Goal: Information Seeking & Learning: Learn about a topic

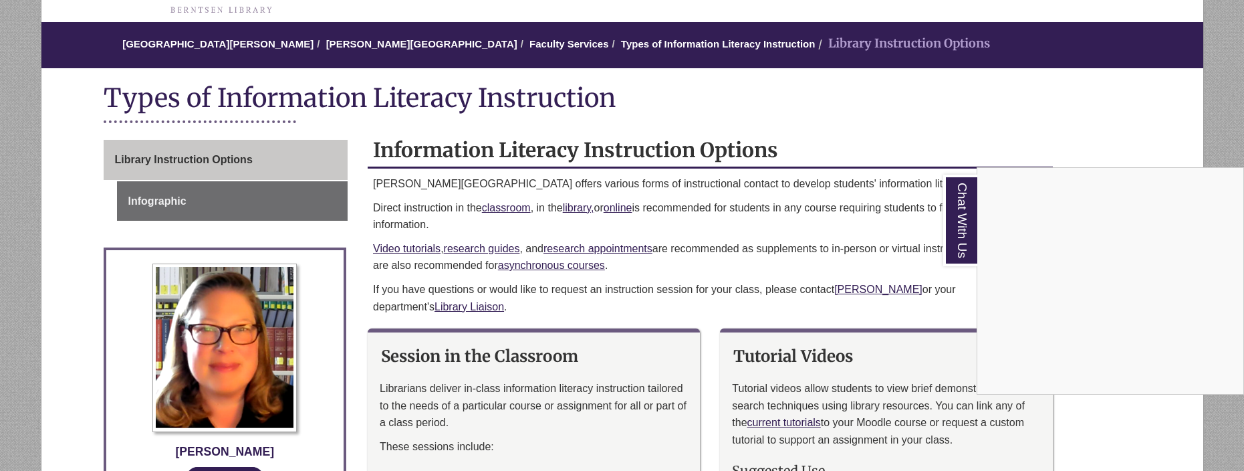
scroll to position [88, 0]
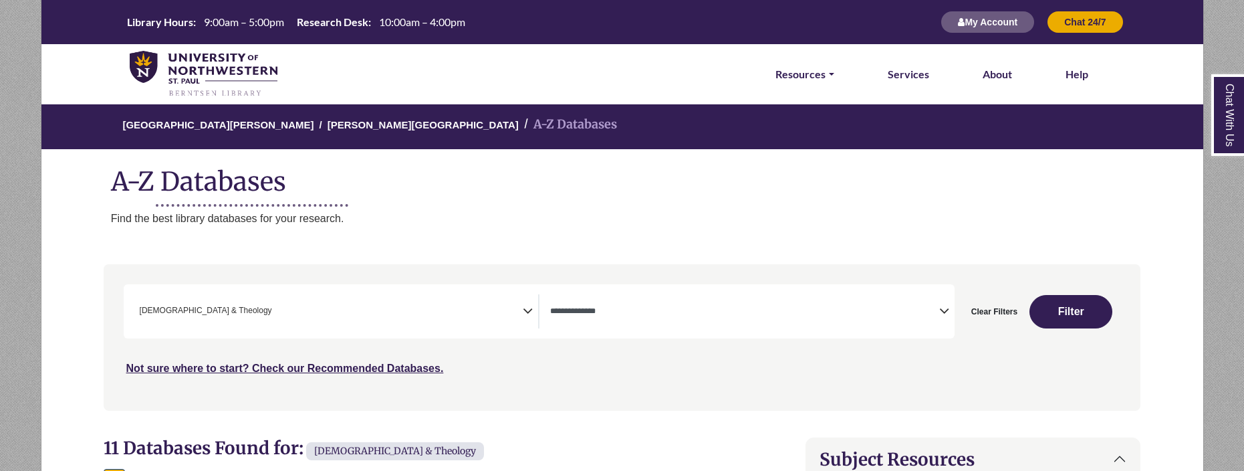
select select "Database Types Filter"
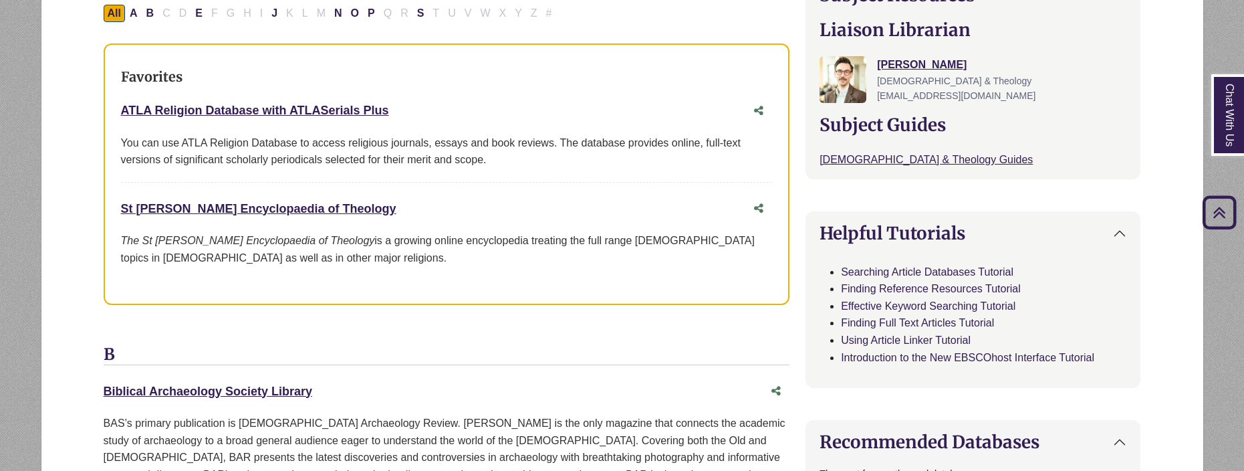
scroll to position [466, 0]
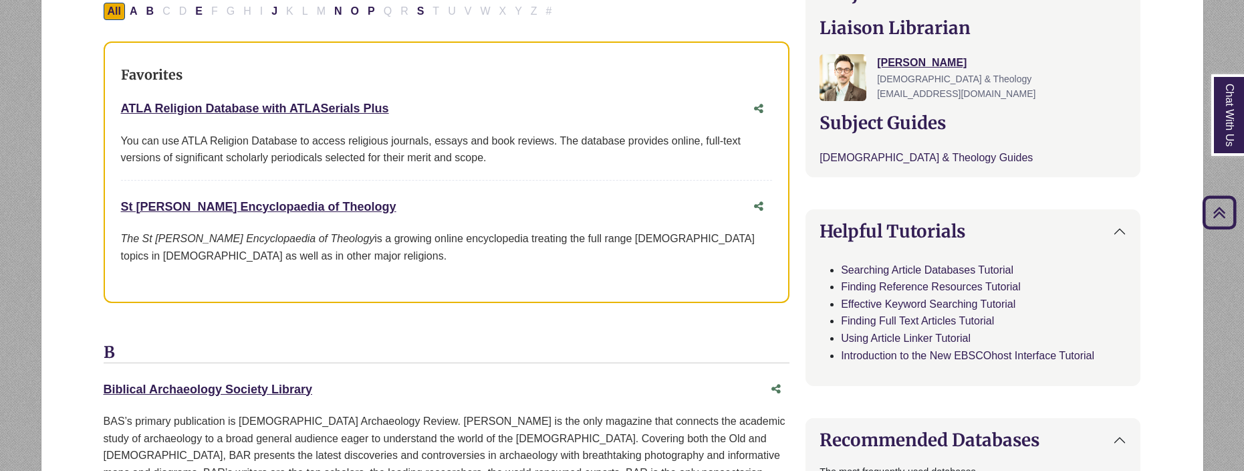
click at [882, 152] on link "Bible & Theology Guides This link opens in a new window" at bounding box center [926, 157] width 213 height 11
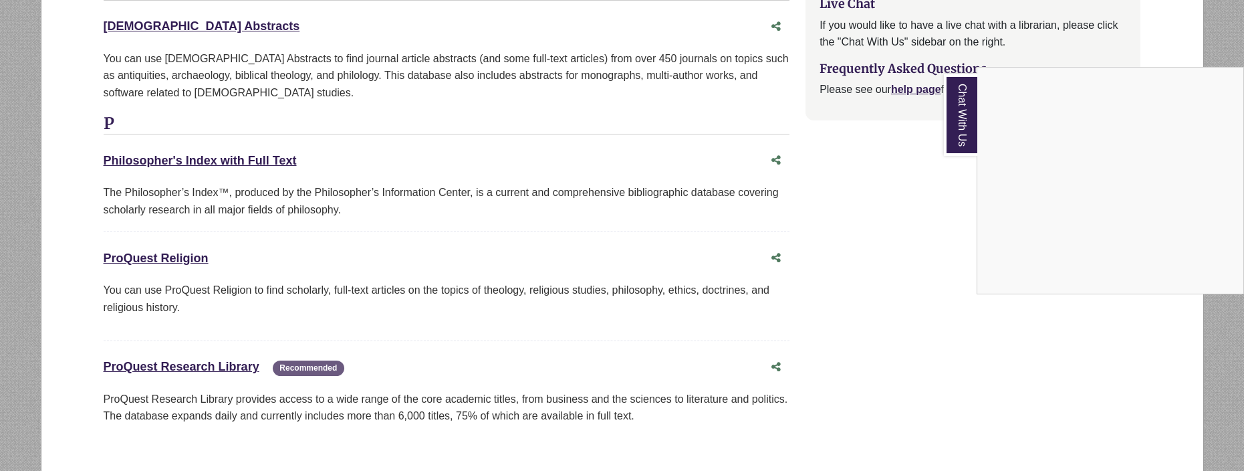
scroll to position [1521, 0]
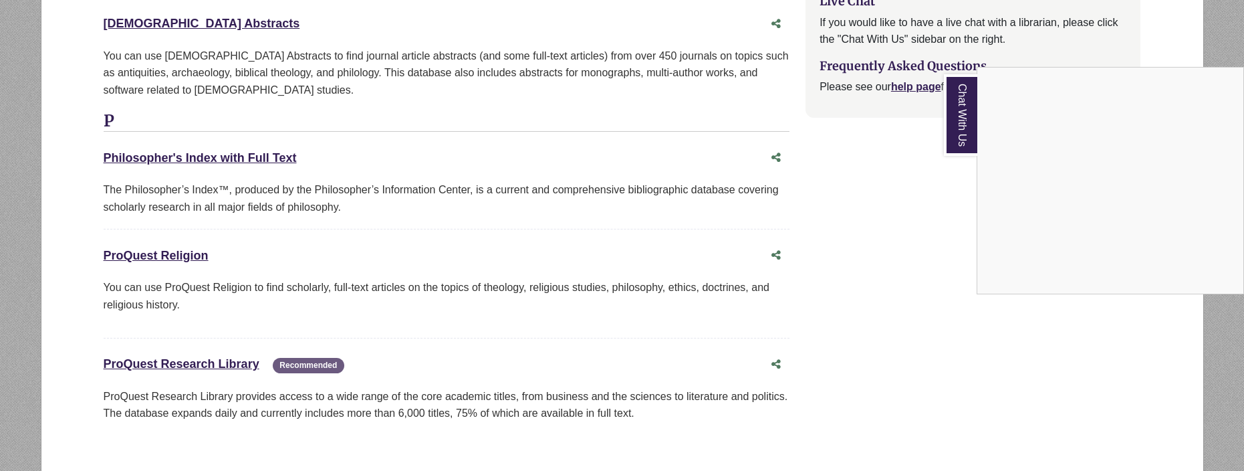
click at [227, 316] on div "Chat With Us" at bounding box center [622, 235] width 1244 height 471
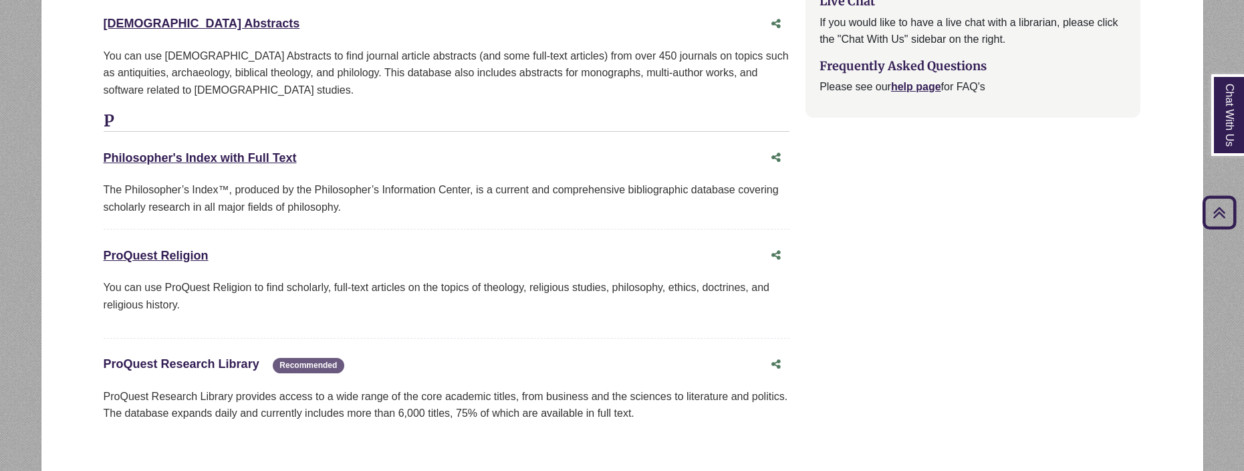
click at [229, 357] on link "ProQuest Research Library This link opens in a new window" at bounding box center [182, 363] width 156 height 13
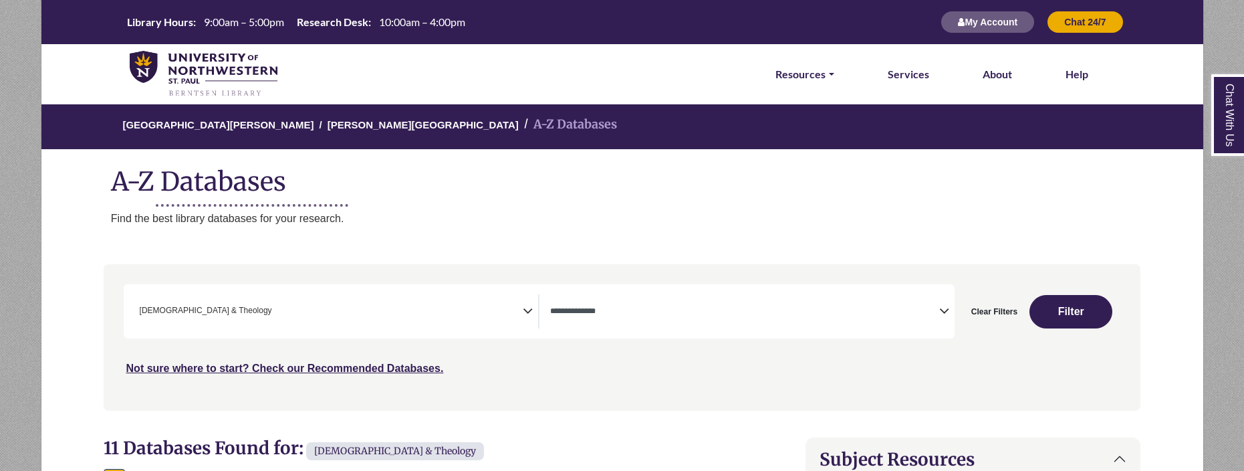
scroll to position [0, 0]
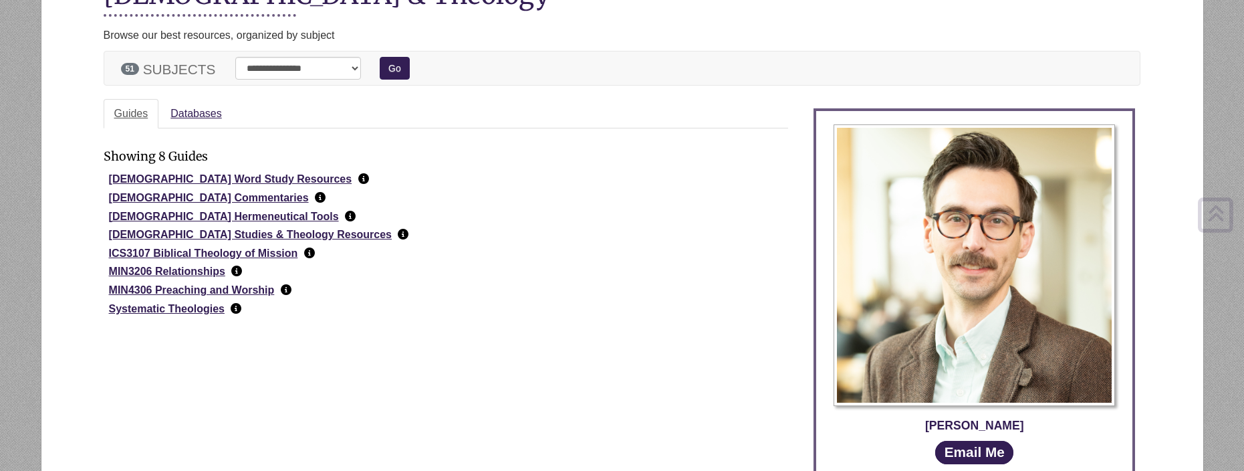
scroll to position [187, 0]
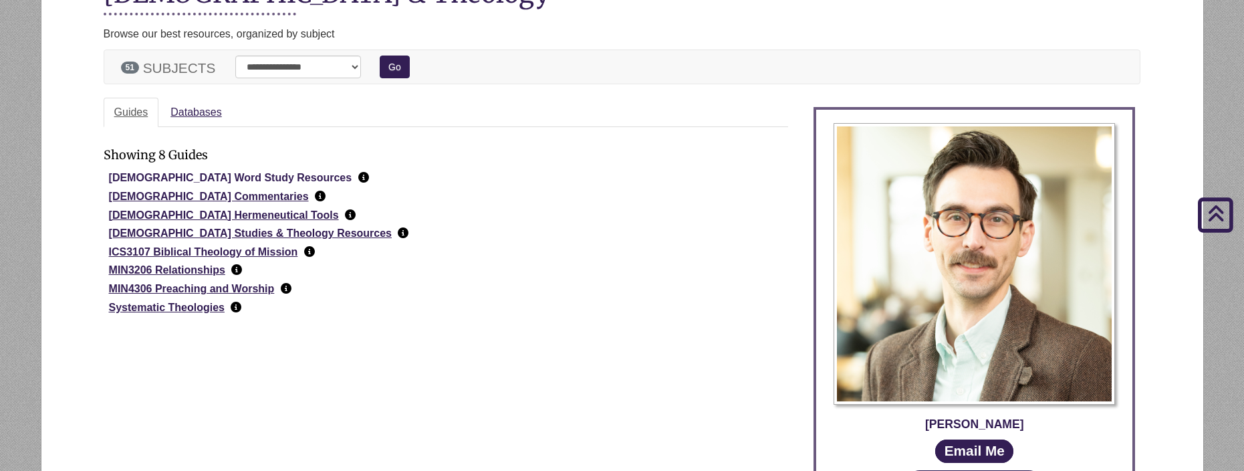
click at [203, 174] on link "[DEMOGRAPHIC_DATA] Word Study Resources" at bounding box center [230, 177] width 243 height 11
click at [193, 191] on link "[DEMOGRAPHIC_DATA] Commentaries" at bounding box center [209, 196] width 200 height 11
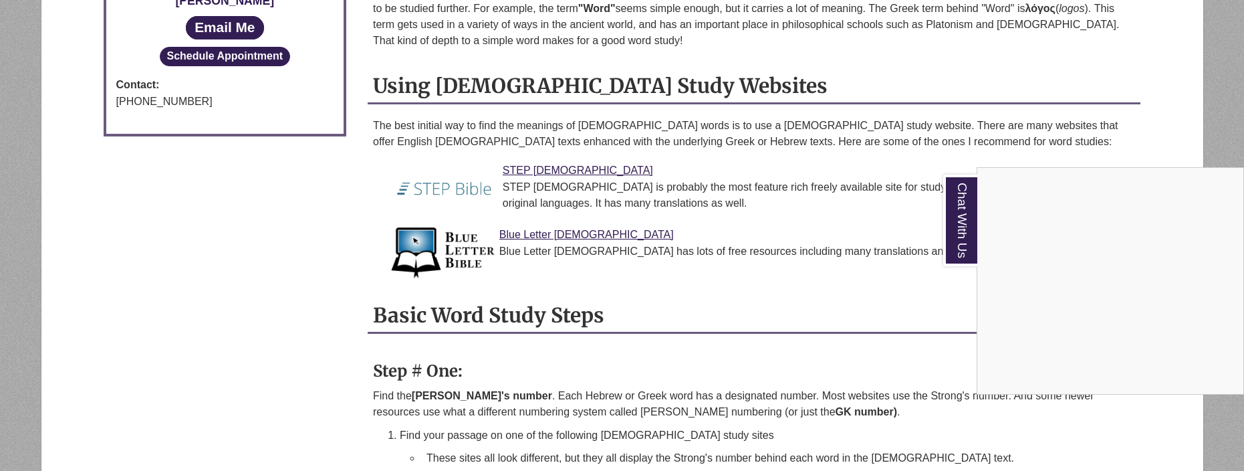
scroll to position [881, 0]
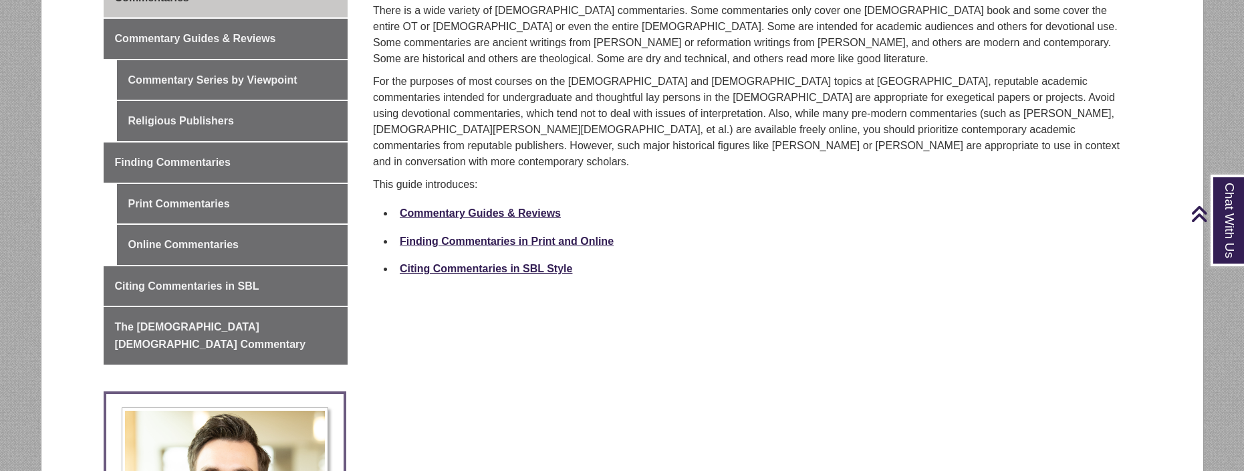
scroll to position [398, 0]
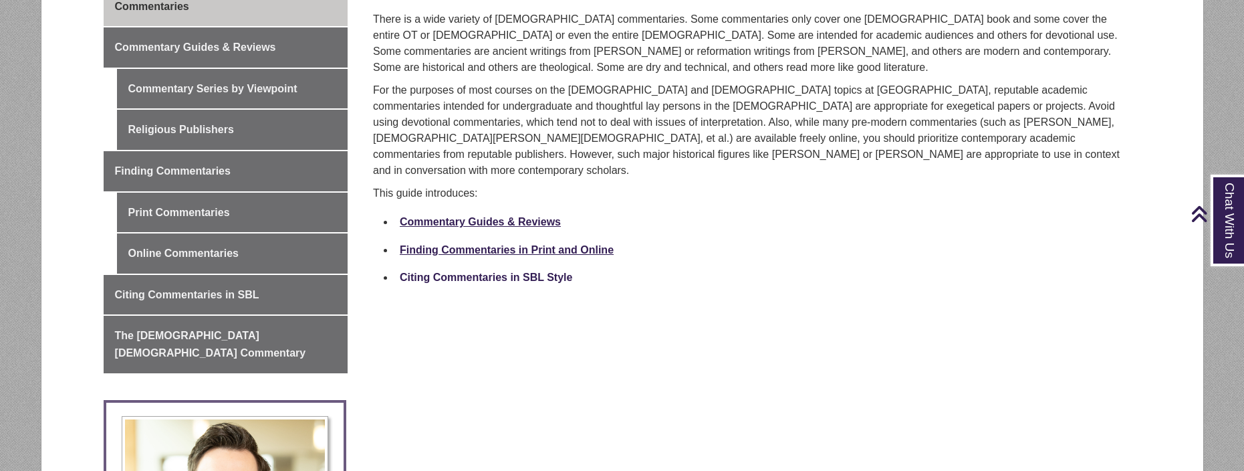
click at [544, 271] on link "Citing Commentaries in SBL Style" at bounding box center [486, 276] width 172 height 11
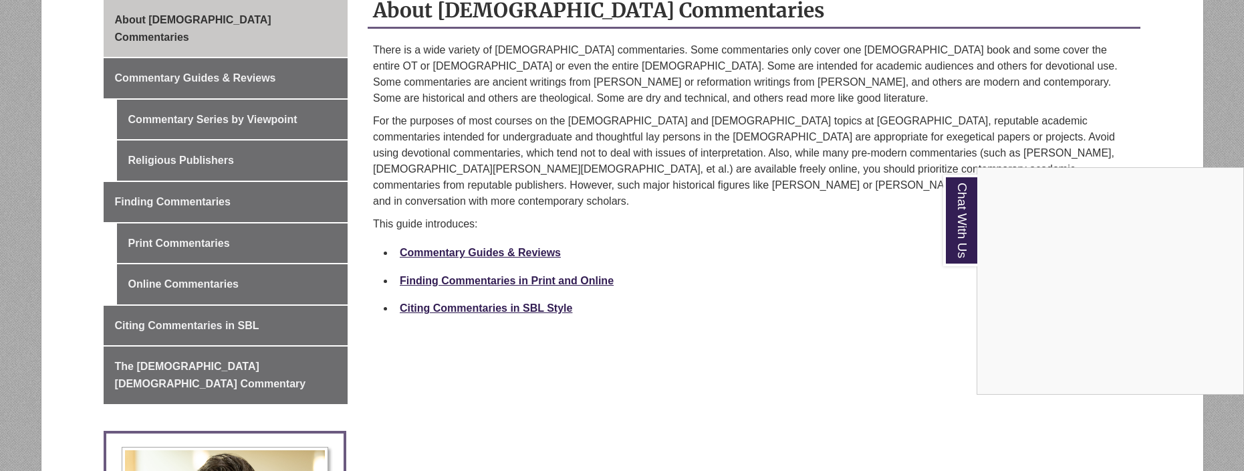
scroll to position [368, 0]
click at [248, 99] on div "Chat With Us" at bounding box center [622, 235] width 1244 height 471
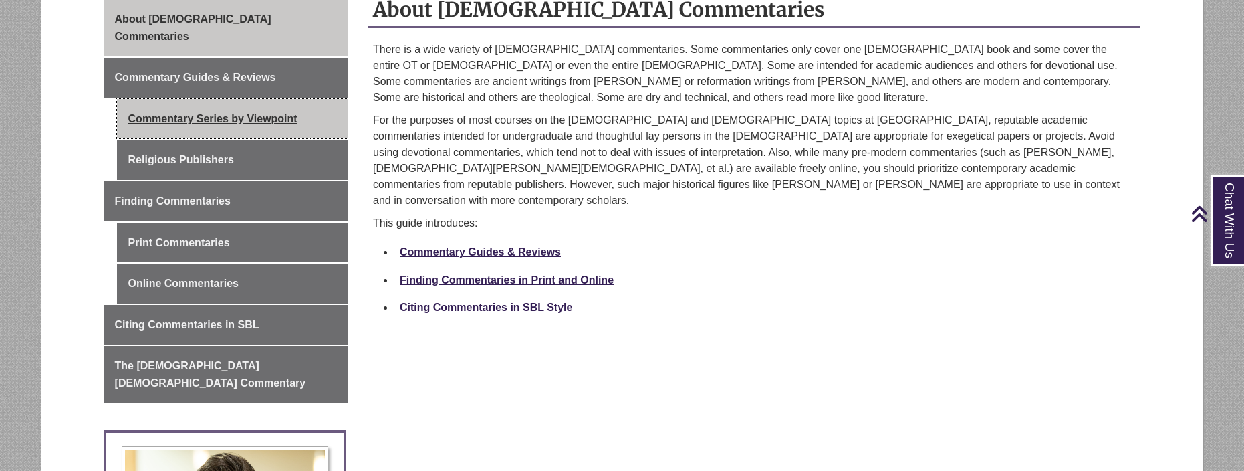
click at [250, 100] on link "Commentary Series by Viewpoint" at bounding box center [232, 119] width 231 height 40
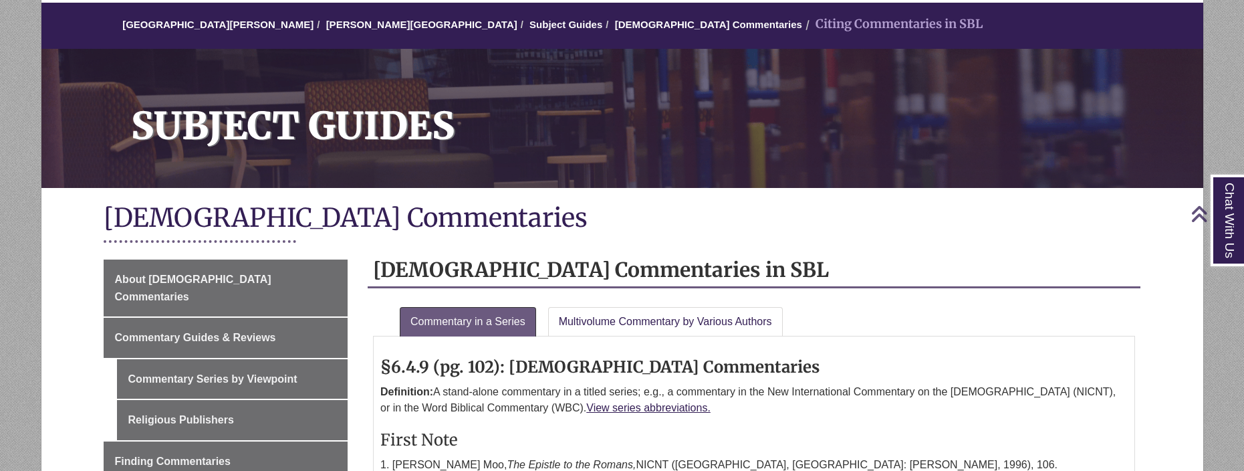
scroll to position [104, 0]
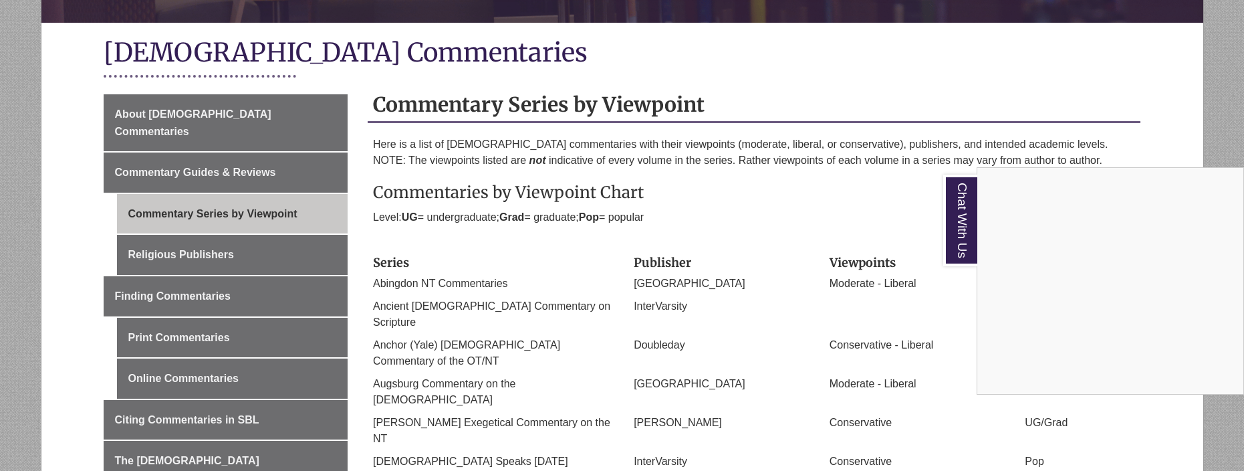
scroll to position [273, 0]
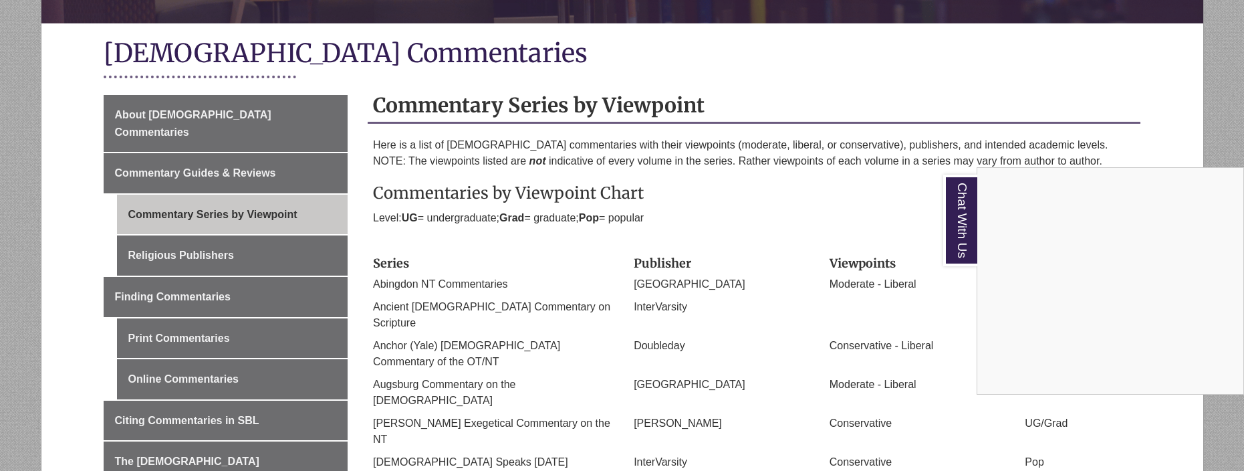
click at [224, 235] on div "Chat With Us" at bounding box center [622, 235] width 1244 height 471
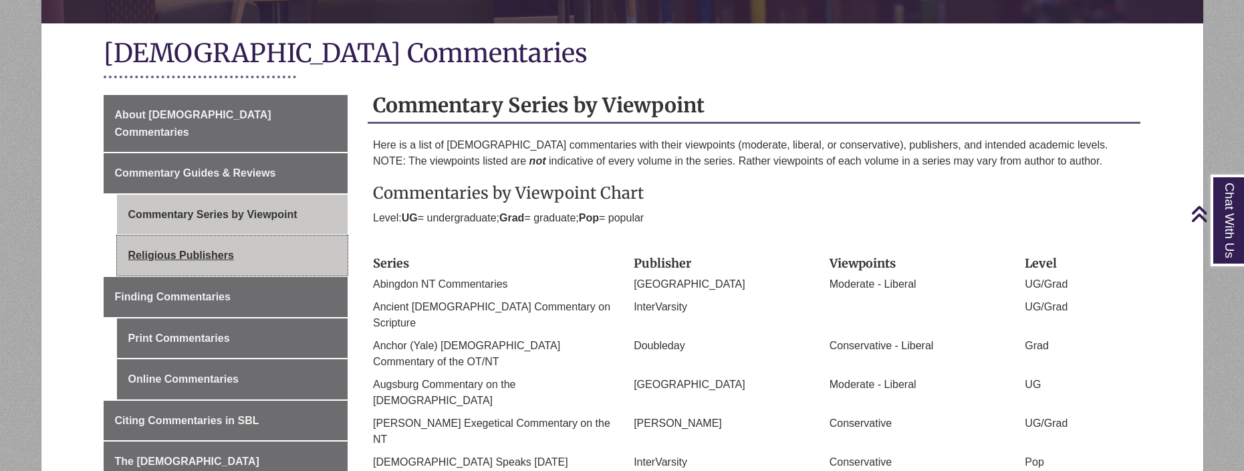
click at [223, 237] on link "Religious Publishers" at bounding box center [232, 255] width 231 height 40
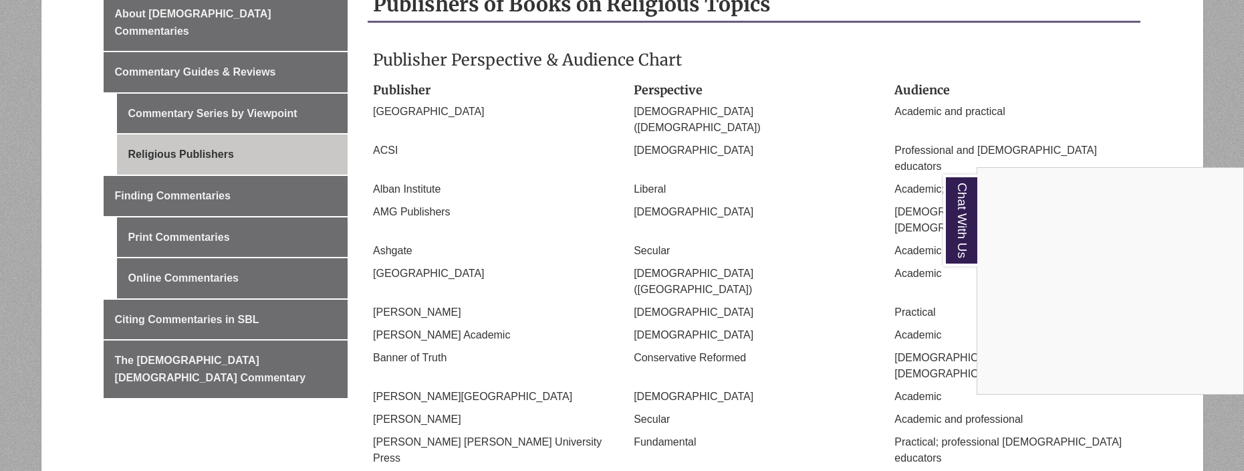
scroll to position [373, 0]
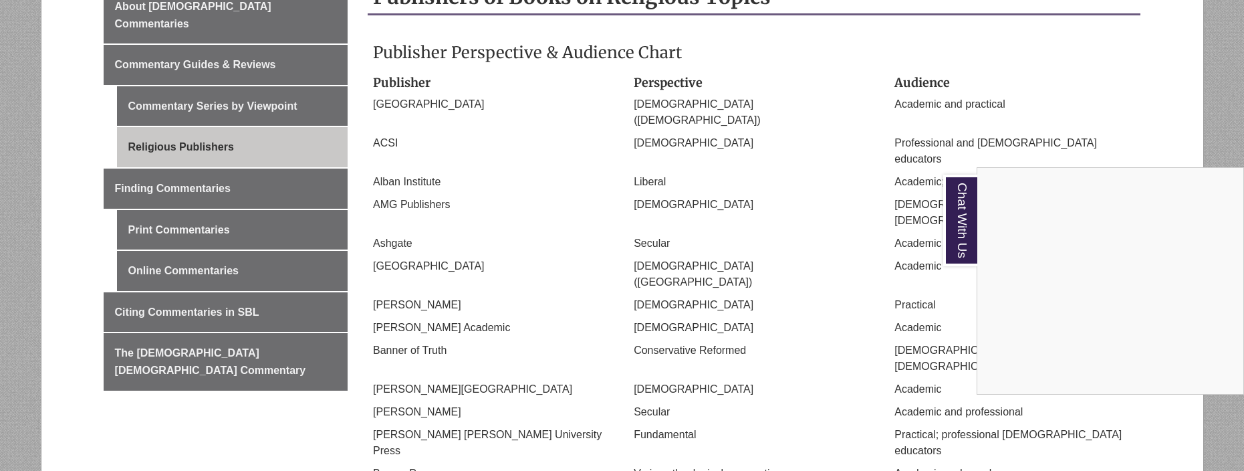
click at [207, 217] on div "Chat With Us" at bounding box center [622, 235] width 1244 height 471
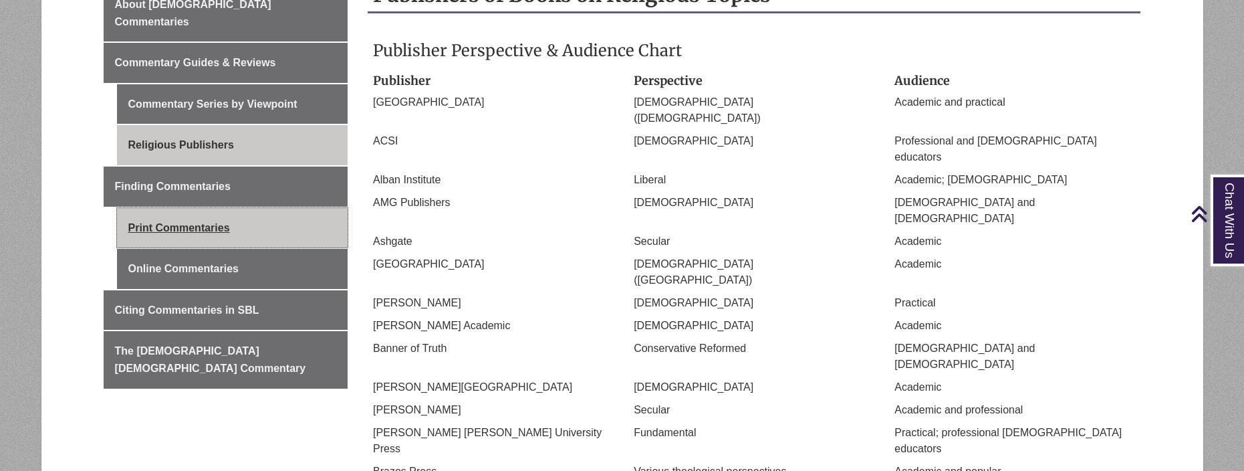
scroll to position [380, 1]
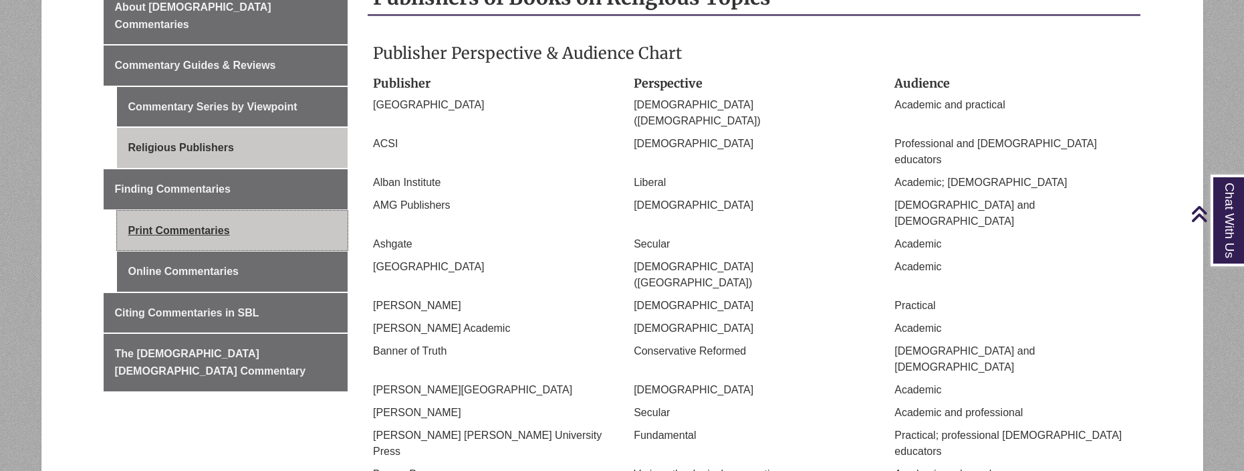
click at [208, 212] on link "Print Commentaries" at bounding box center [232, 231] width 231 height 40
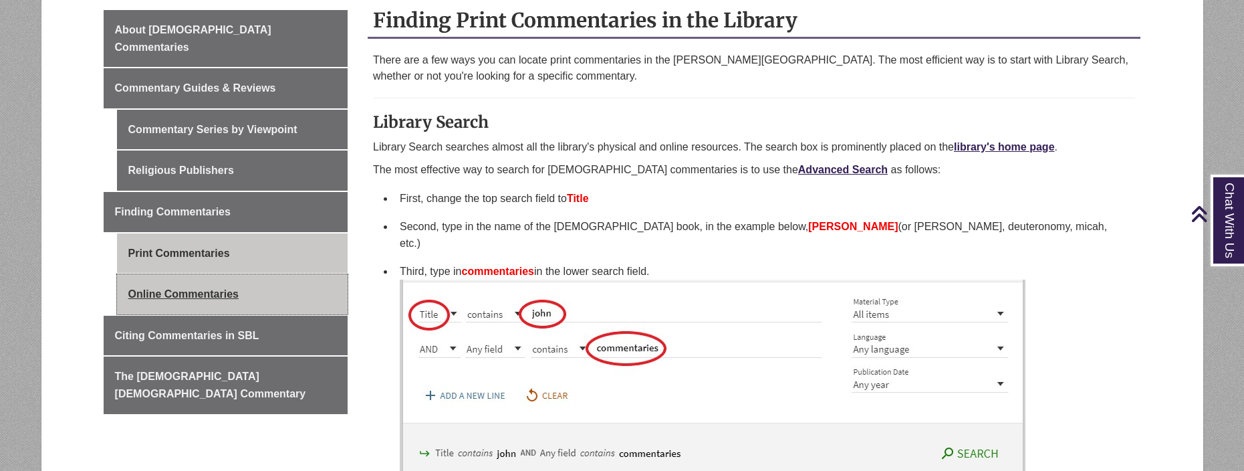
scroll to position [365, 0]
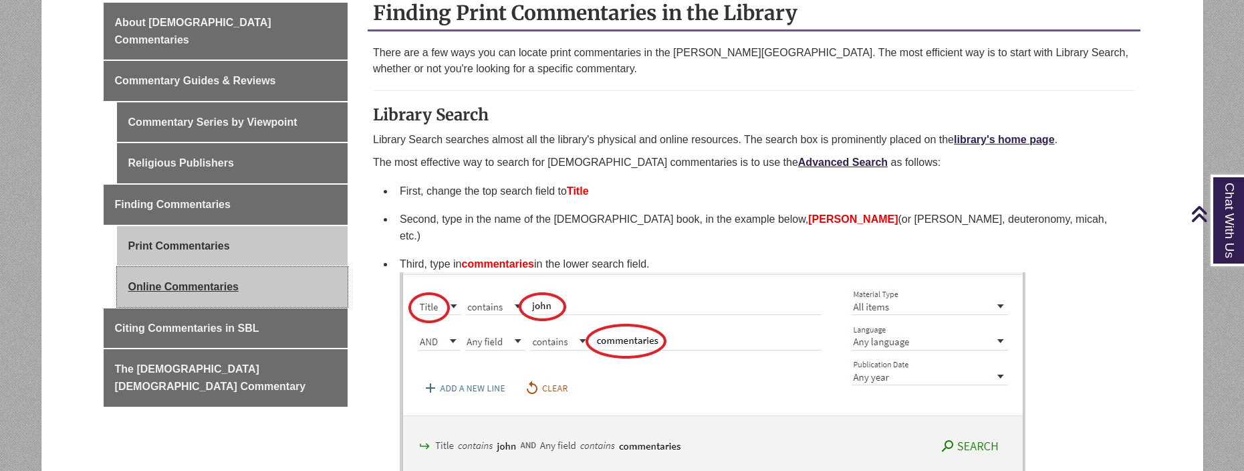
click at [220, 267] on link "Online Commentaries" at bounding box center [232, 287] width 231 height 40
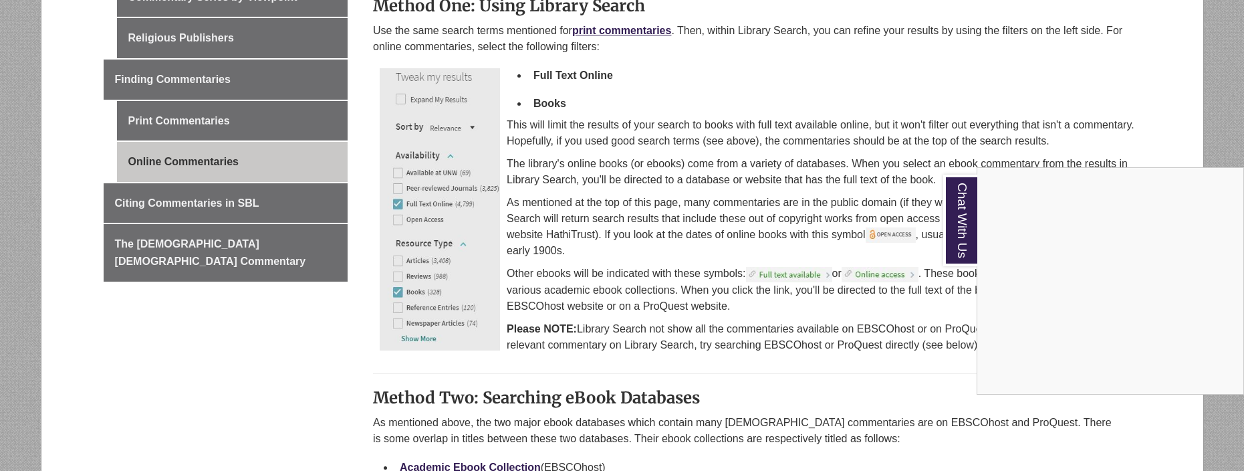
scroll to position [488, 0]
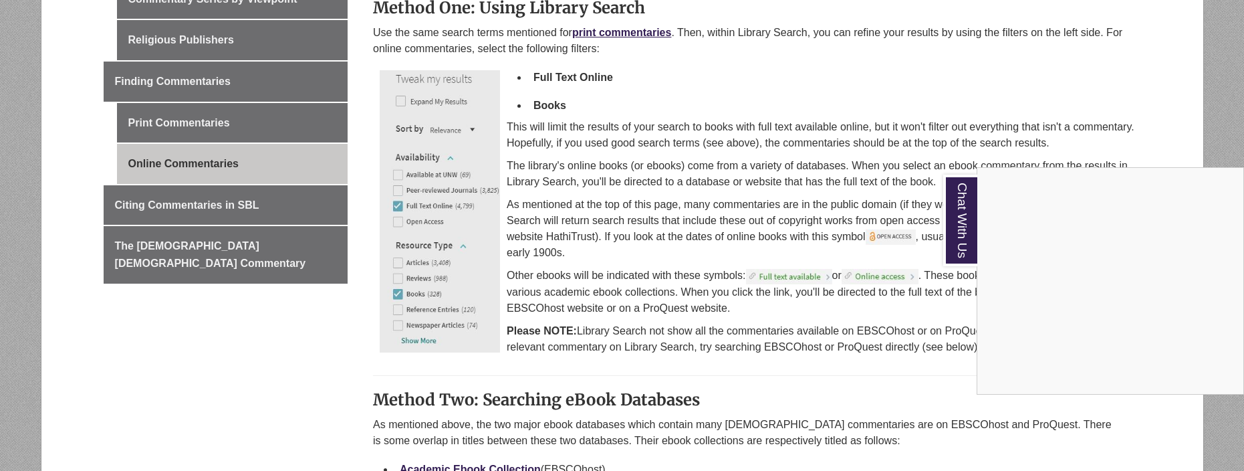
click at [185, 183] on div "Chat With Us" at bounding box center [622, 235] width 1244 height 471
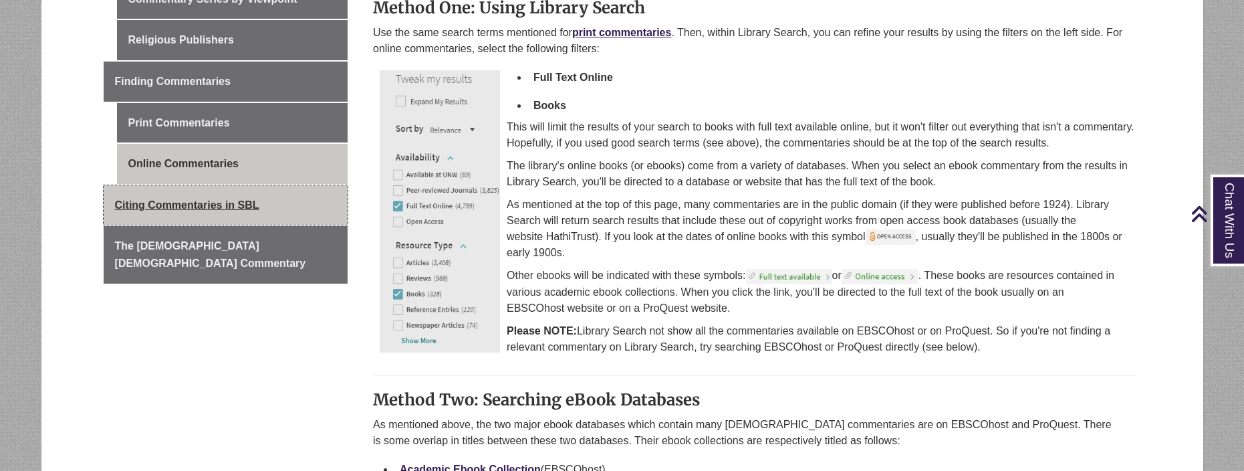
click at [185, 199] on span "Citing Commentaries in SBL" at bounding box center [187, 204] width 144 height 11
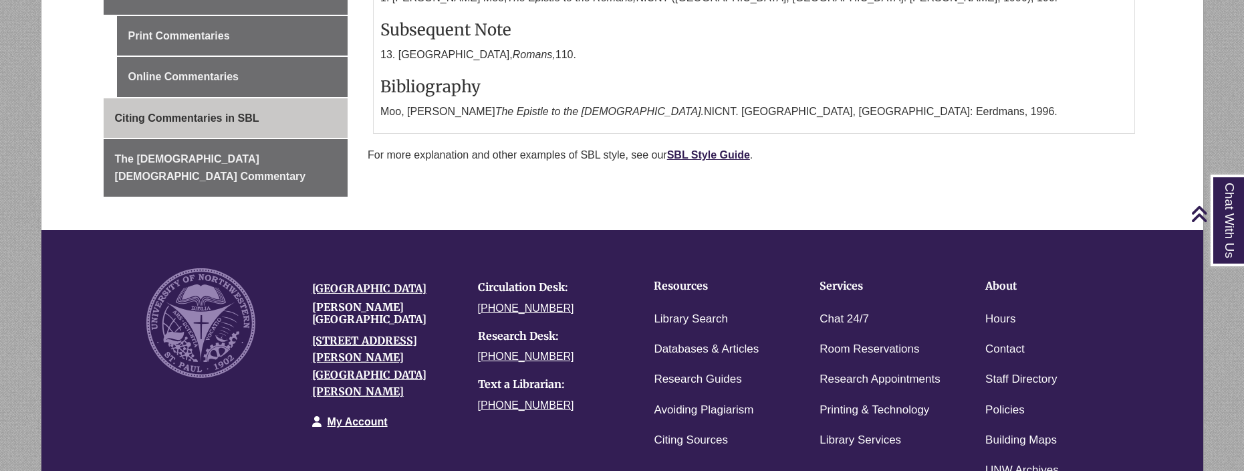
scroll to position [574, 0]
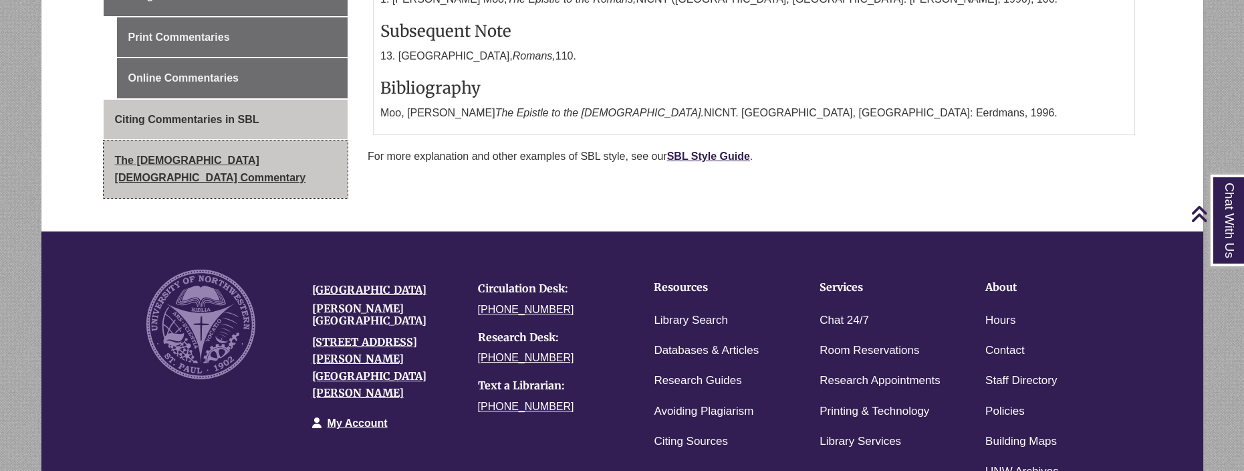
click at [215, 154] on span "The [DEMOGRAPHIC_DATA] [DEMOGRAPHIC_DATA] Commentary" at bounding box center [210, 168] width 191 height 29
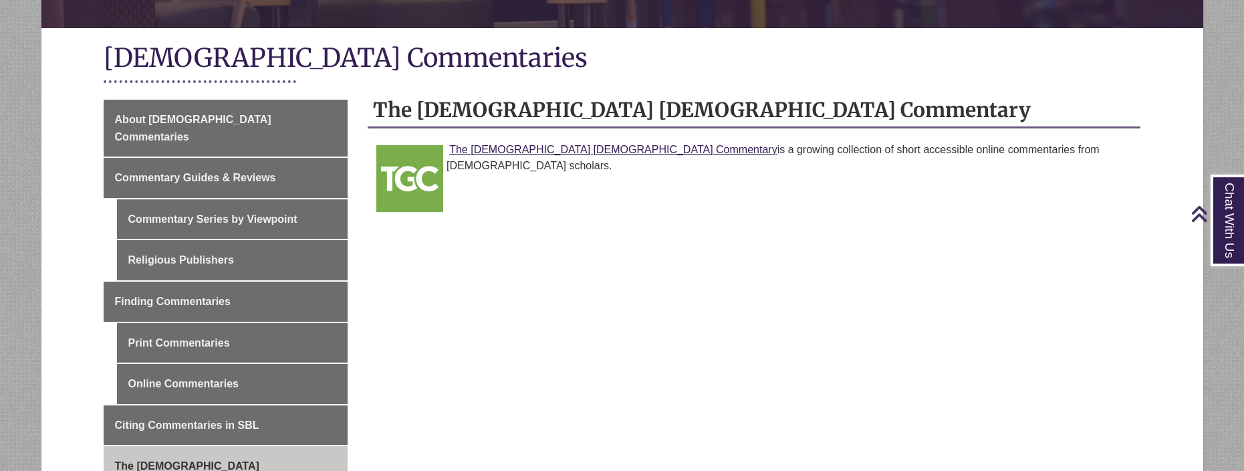
scroll to position [287, 0]
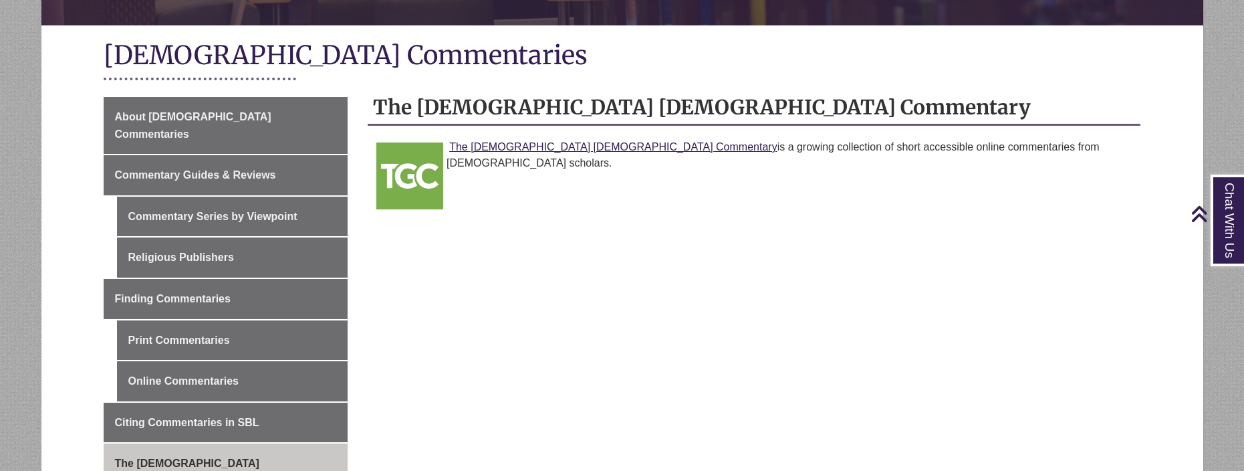
click at [525, 139] on p "The [DEMOGRAPHIC_DATA] [DEMOGRAPHIC_DATA] Commentary is a growing collection of…" at bounding box center [754, 155] width 762 height 32
click at [506, 141] on link "The [DEMOGRAPHIC_DATA] [DEMOGRAPHIC_DATA] Commentary" at bounding box center [613, 146] width 328 height 11
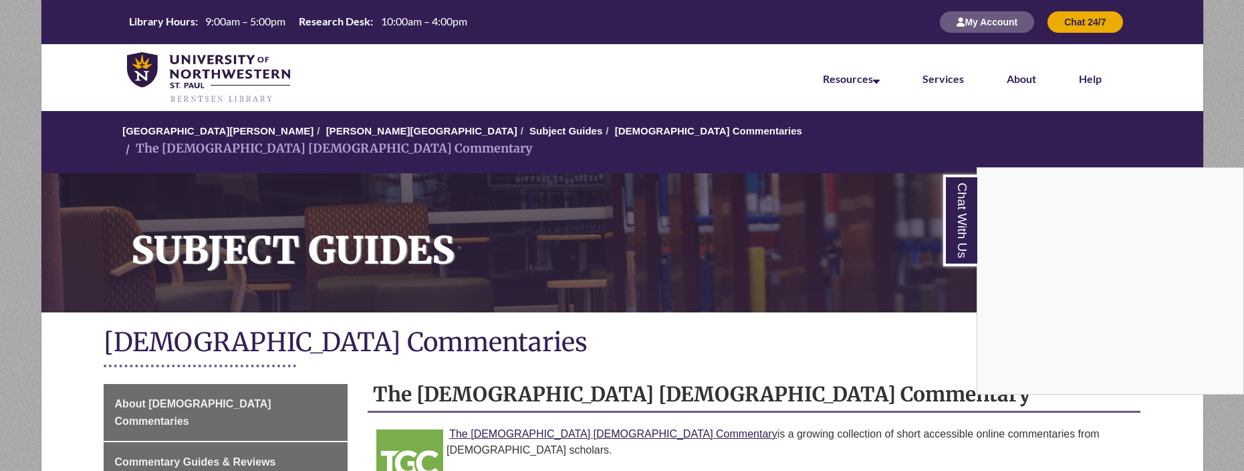
scroll to position [0, 0]
